Goal: Transaction & Acquisition: Purchase product/service

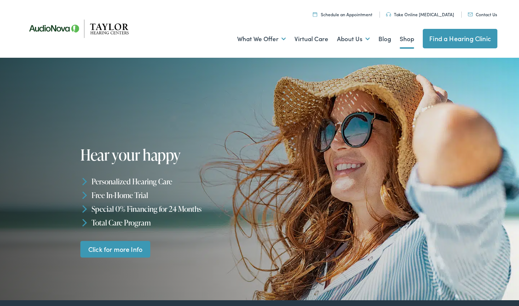
click at [408, 40] on link "Shop" at bounding box center [407, 39] width 14 height 27
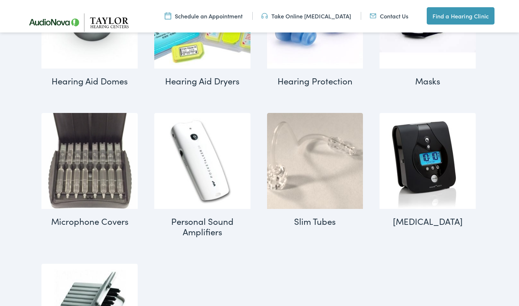
scroll to position [722, 0]
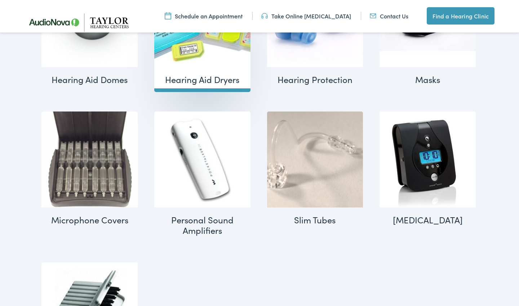
click at [230, 80] on h2 "Hearing Aid Dryers (11)" at bounding box center [202, 79] width 96 height 25
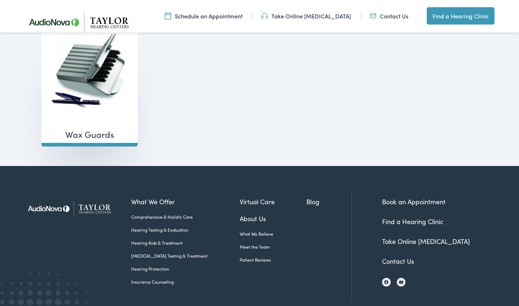
scroll to position [960, 0]
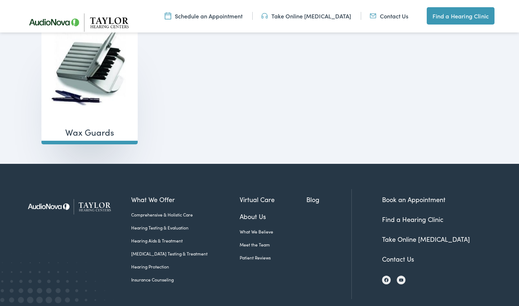
click at [89, 131] on h2 "Wax Guards (12)" at bounding box center [89, 132] width 96 height 25
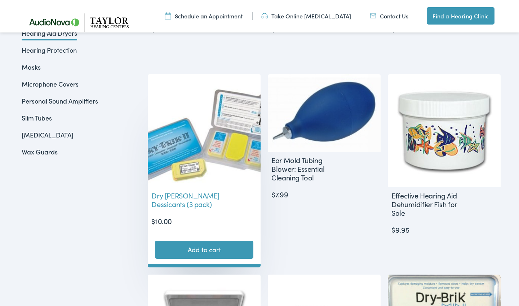
scroll to position [363, 0]
click at [222, 251] on link "Add to cart" at bounding box center [204, 249] width 98 height 18
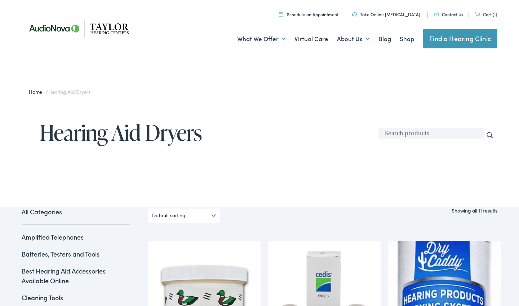
scroll to position [0, 0]
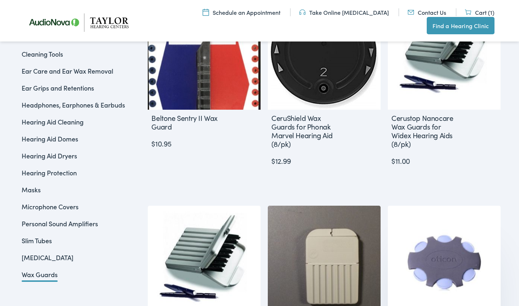
scroll to position [240, 0]
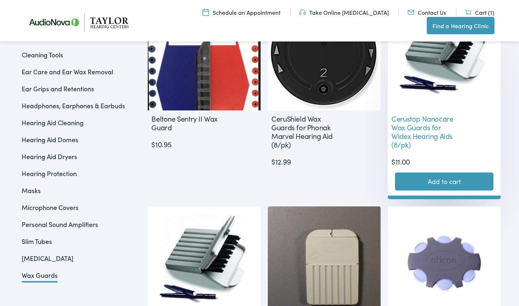
click at [440, 180] on link "Add to cart" at bounding box center [444, 181] width 98 height 18
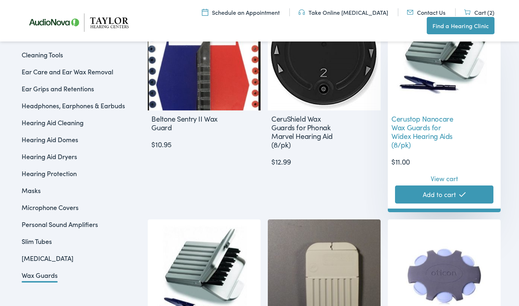
click at [445, 179] on link "View cart" at bounding box center [444, 176] width 27 height 13
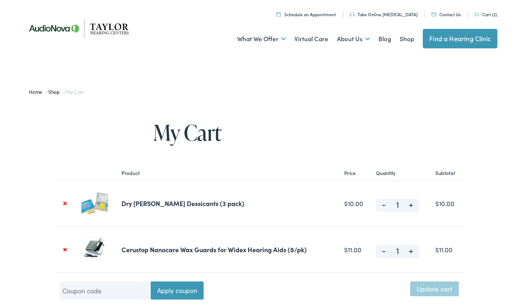
click at [415, 250] on span "+" at bounding box center [411, 249] width 16 height 9
type input "2"
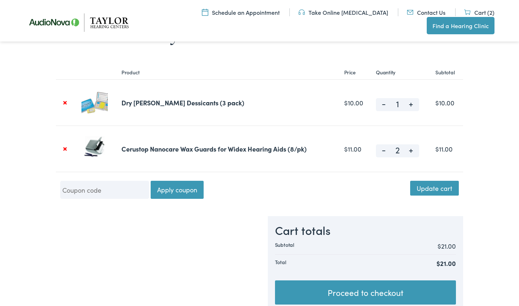
scroll to position [99, 0]
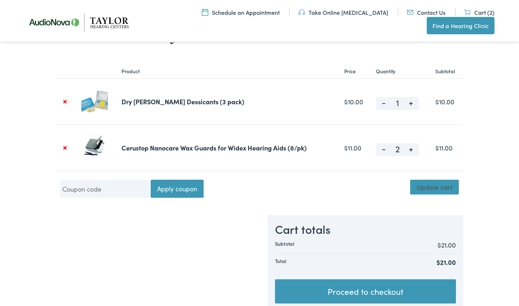
click at [451, 191] on button "Update cart" at bounding box center [434, 187] width 49 height 14
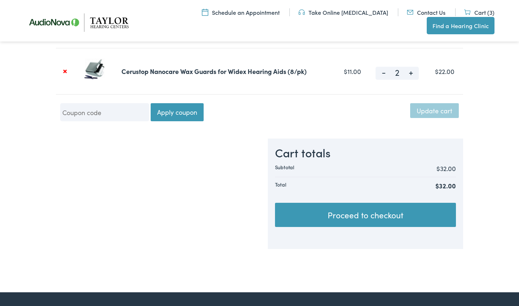
scroll to position [221, 0]
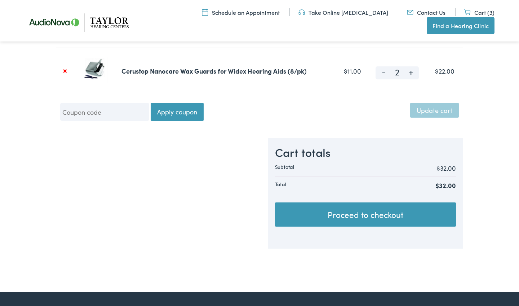
click at [401, 218] on link "Proceed to checkout" at bounding box center [365, 214] width 181 height 25
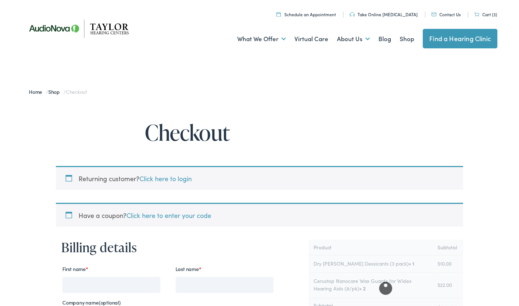
select select "TN"
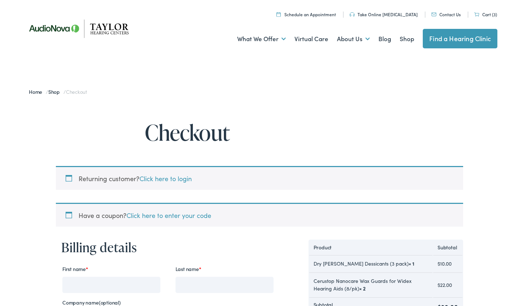
click at [183, 177] on link "Click here to login" at bounding box center [166, 178] width 52 height 9
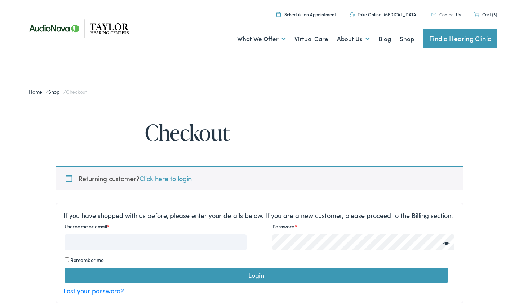
click at [93, 244] on input "Username or email *" at bounding box center [156, 242] width 182 height 16
type input "emalesa@optolnine.net"
click at [274, 275] on button "Login" at bounding box center [257, 274] width 384 height 14
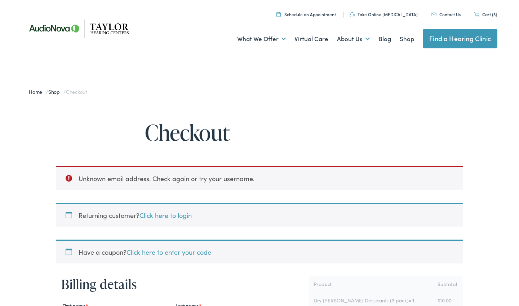
select select "TN"
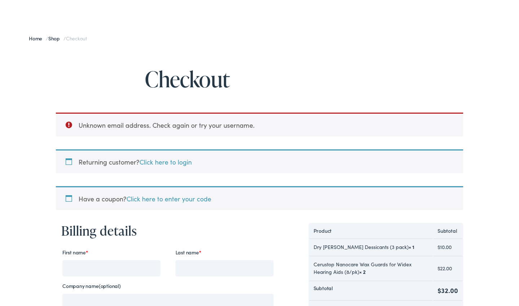
scroll to position [55, 0]
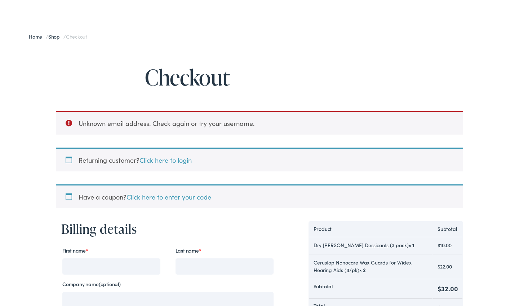
click at [183, 160] on link "Click here to login" at bounding box center [166, 159] width 52 height 9
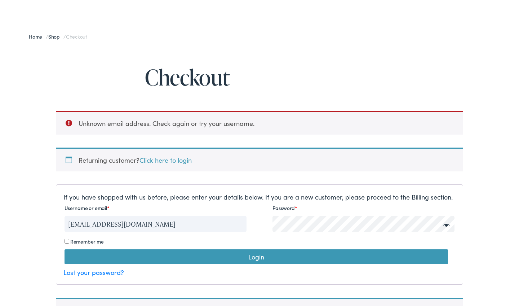
type input "[EMAIL_ADDRESS][DOMAIN_NAME]"
click at [255, 257] on button "Login" at bounding box center [257, 256] width 384 height 14
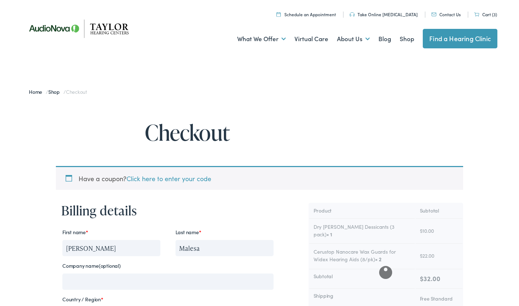
select select "CT"
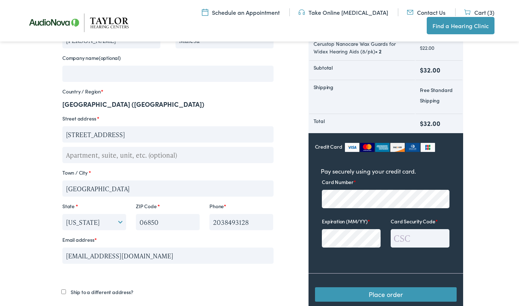
scroll to position [205, 0]
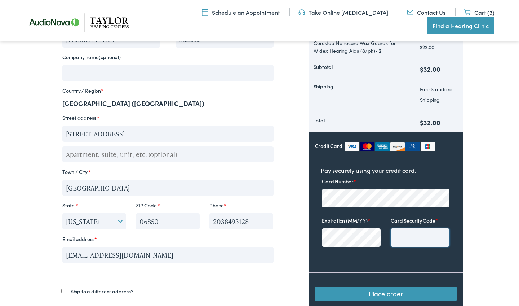
click at [424, 232] on input "Card Security Code *" at bounding box center [420, 237] width 59 height 18
type input "817"
click at [507, 243] on body "Checkout - Taylor Hearing Centers Skip to Main Content Menu Close Schedule an A…" at bounding box center [259, 182] width 519 height 774
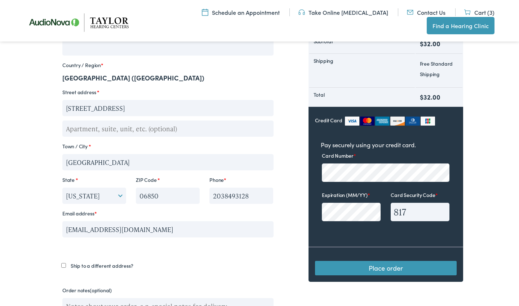
scroll to position [238, 0]
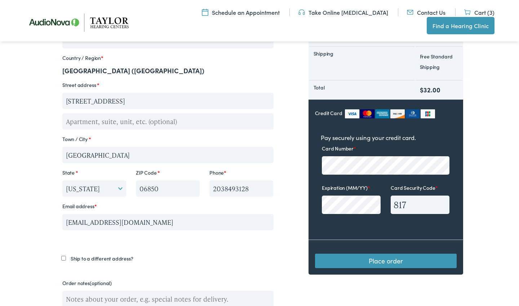
click at [418, 256] on button "Place order" at bounding box center [386, 260] width 142 height 14
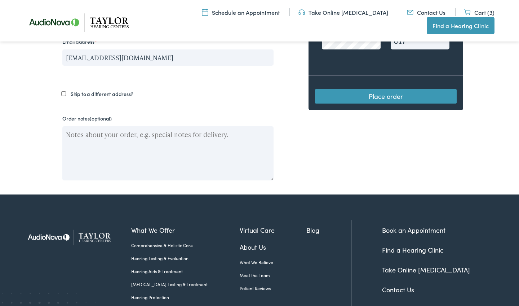
scroll to position [412, 0]
